Goal: Task Accomplishment & Management: Complete application form

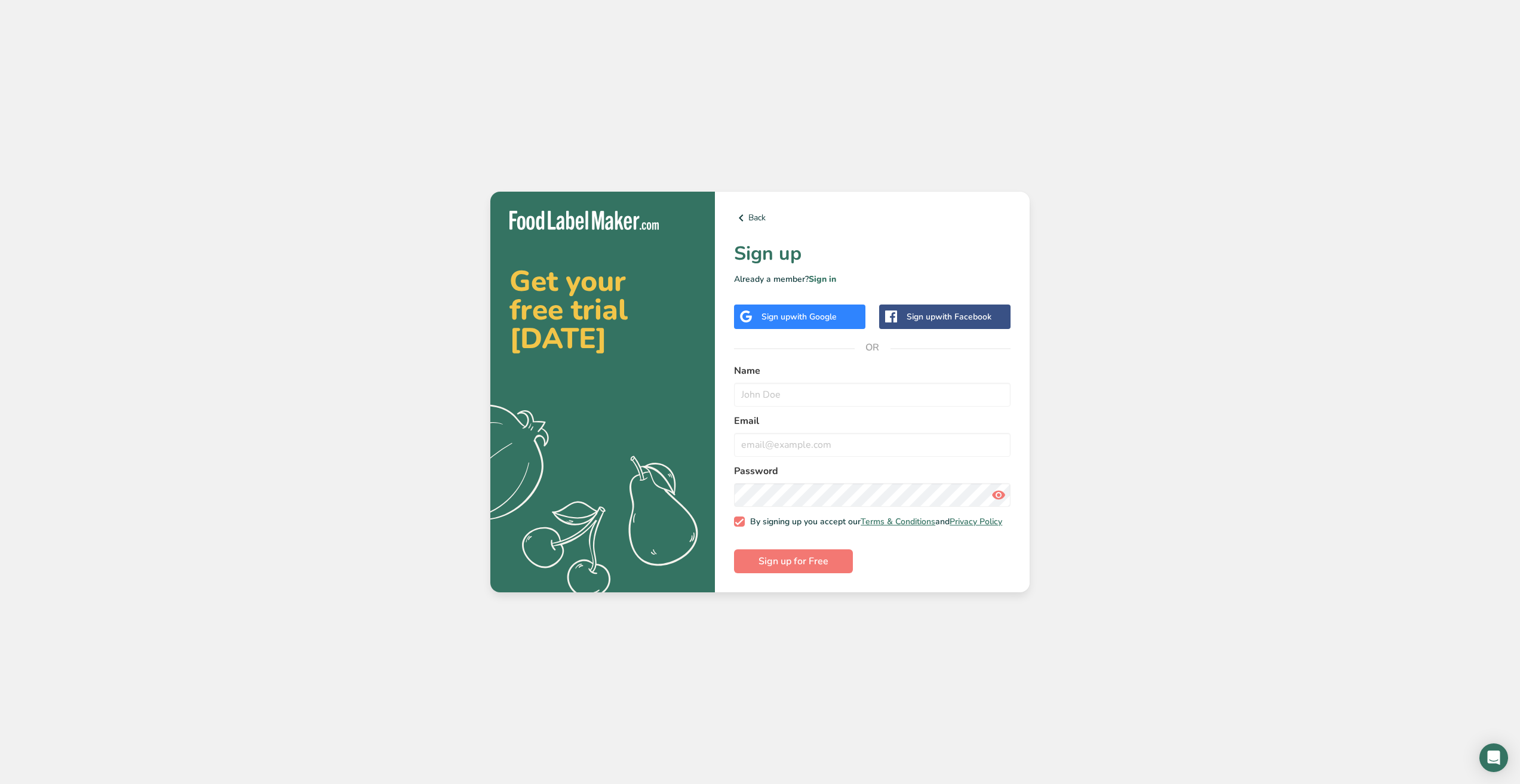
click at [848, 314] on div "Sign up with Google" at bounding box center [799, 317] width 131 height 25
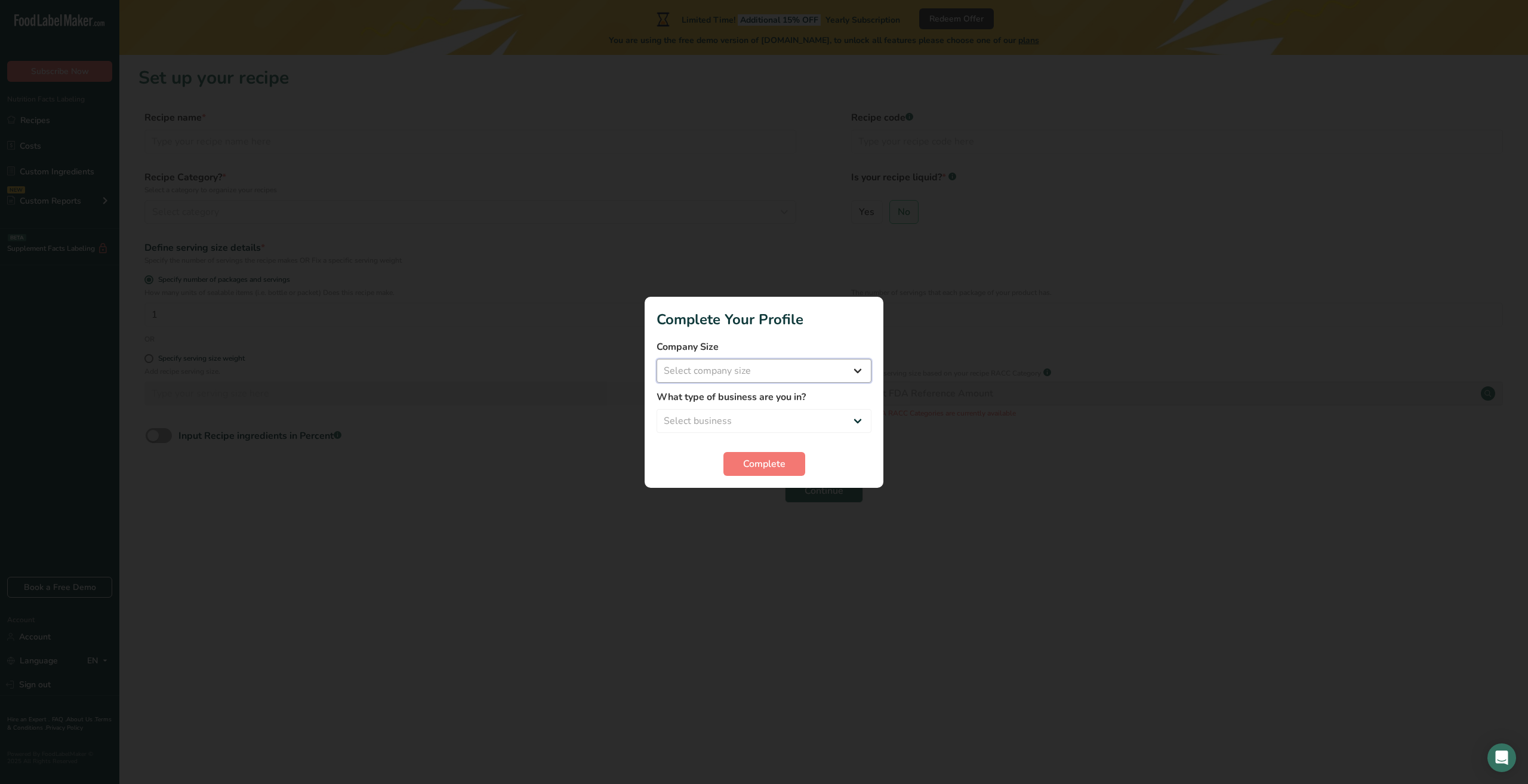
click at [787, 368] on select "Select company size Fewer than 10 Employees 10 to 50 Employees 51 to 500 Employ…" at bounding box center [764, 371] width 215 height 24
select select "1"
click at [656, 359] on select "Select company size Fewer than 10 Employees 10 to 50 Employees 51 to 500 Employ…" at bounding box center [764, 371] width 215 height 24
click at [738, 424] on select "Select business Packaged Food Manufacturer Restaurant & Cafe Bakery Meal Plans …" at bounding box center [764, 421] width 215 height 24
select select "6"
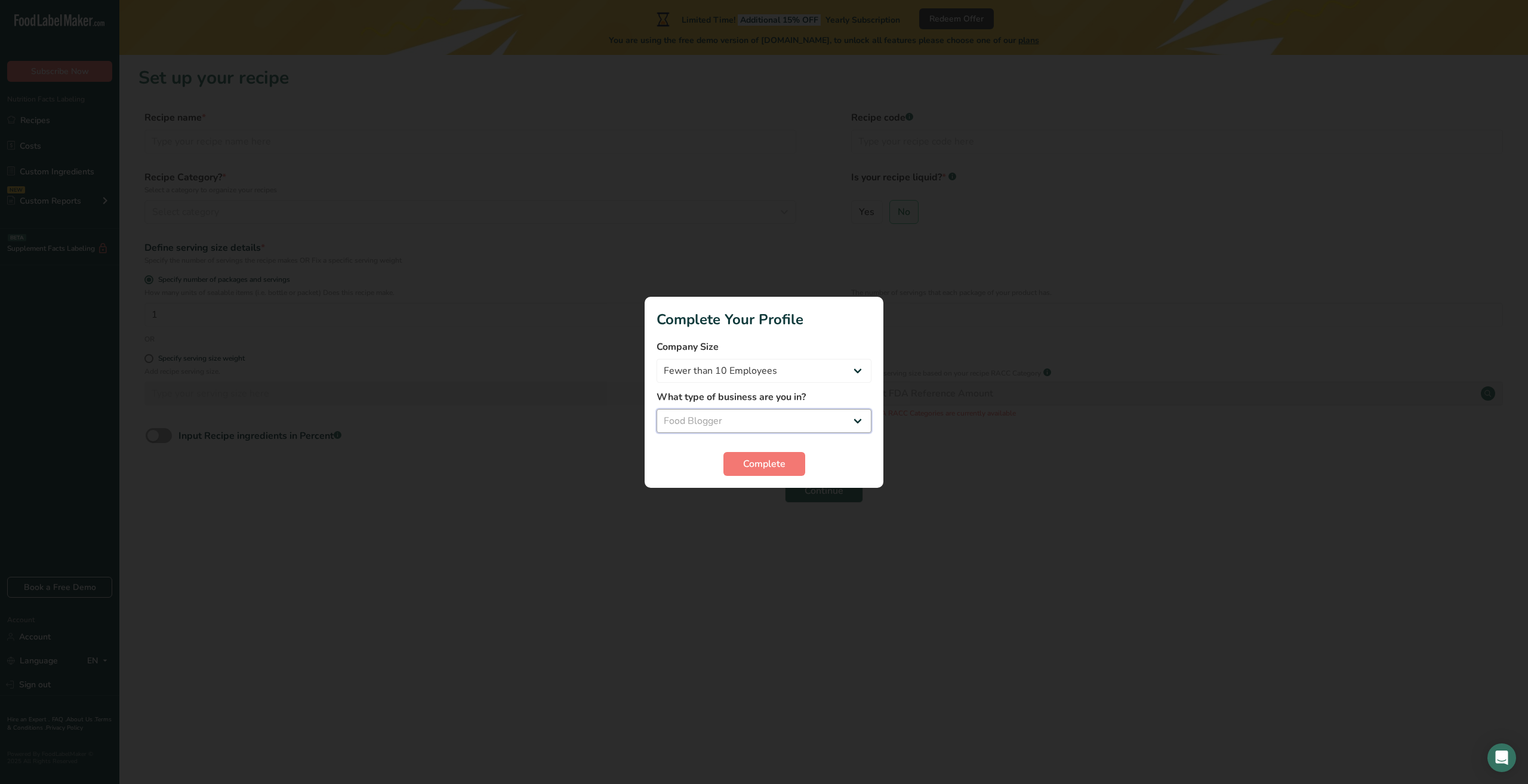
click at [656, 409] on select "Select business Packaged Food Manufacturer Restaurant & Cafe Bakery Meal Plans …" at bounding box center [764, 421] width 215 height 24
click at [730, 468] on button "Complete" at bounding box center [764, 464] width 82 height 24
